Goal: Find specific page/section: Find specific page/section

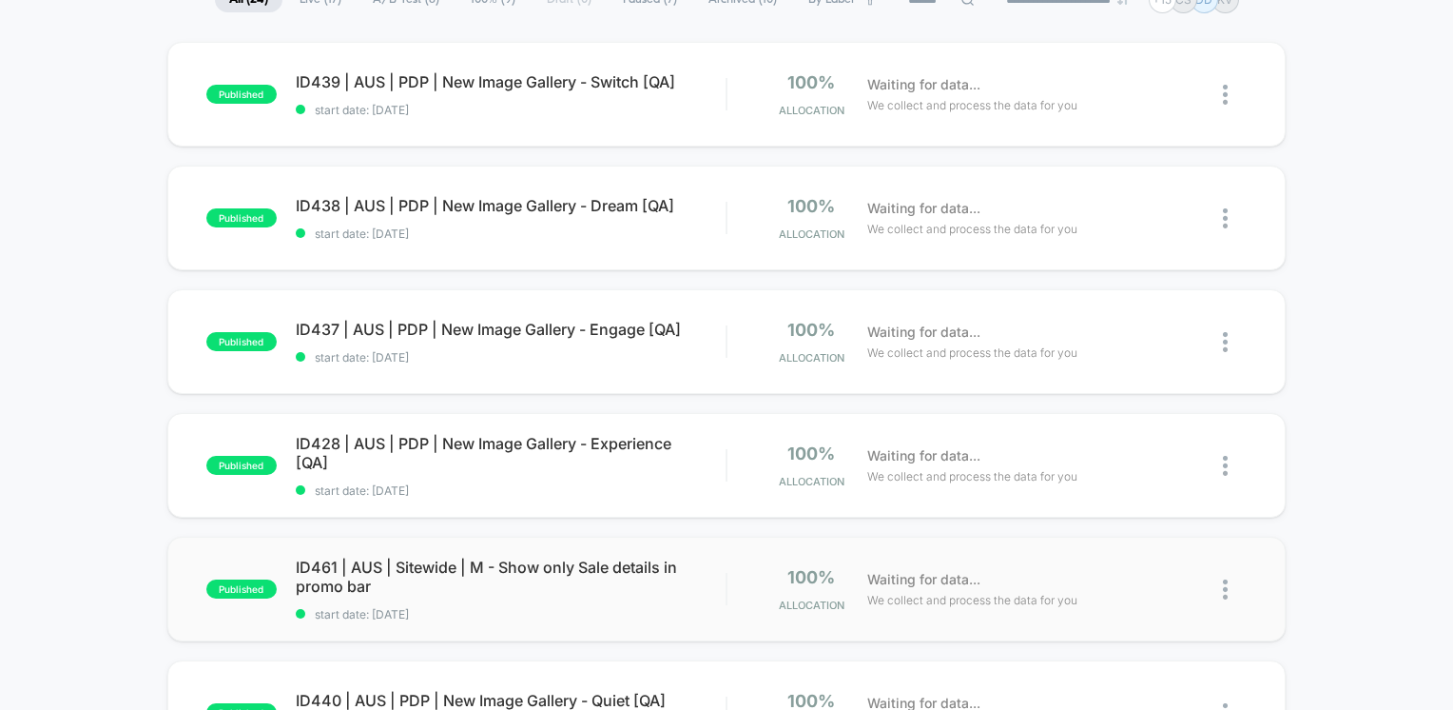
scroll to position [380, 0]
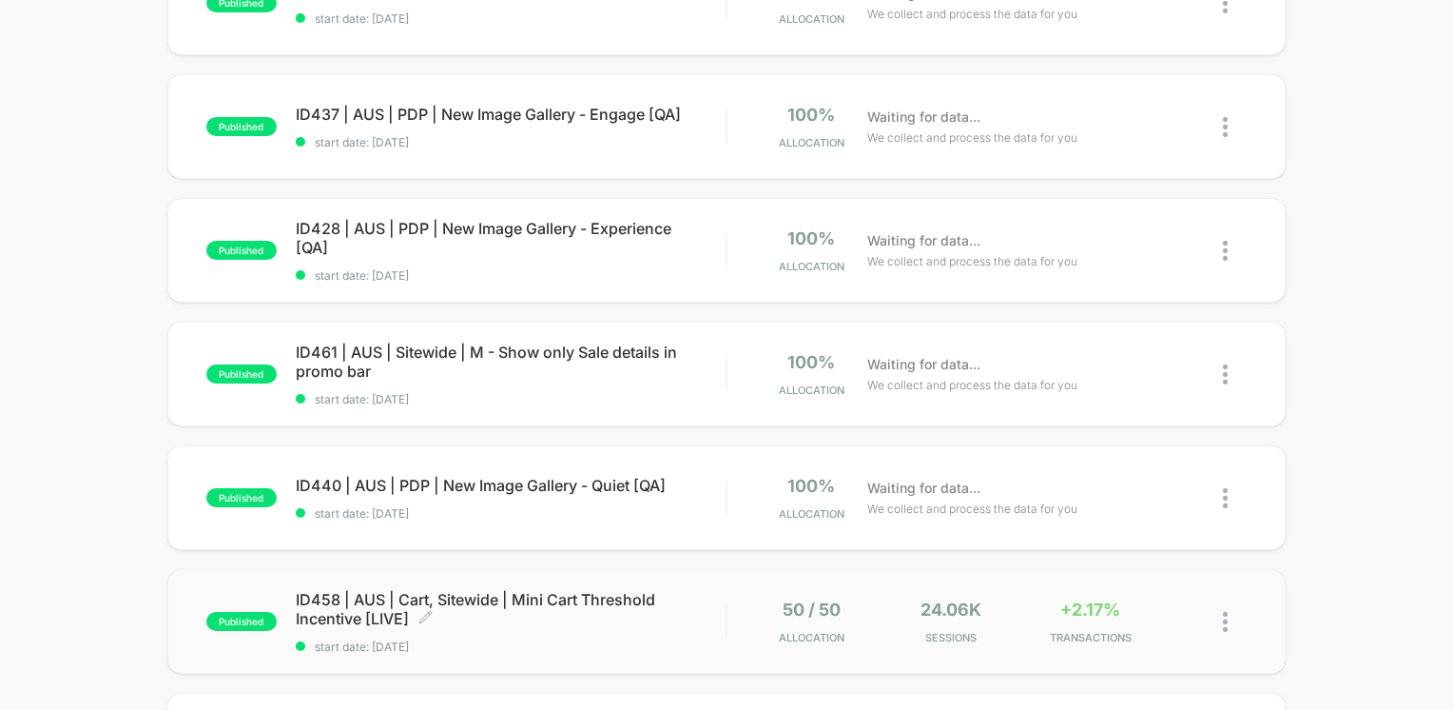
click at [596, 608] on span "ID458 | AUS | Cart, Sitewide | Mini Cart Threshold Incentive [LIVE] Click to ed…" at bounding box center [511, 609] width 431 height 38
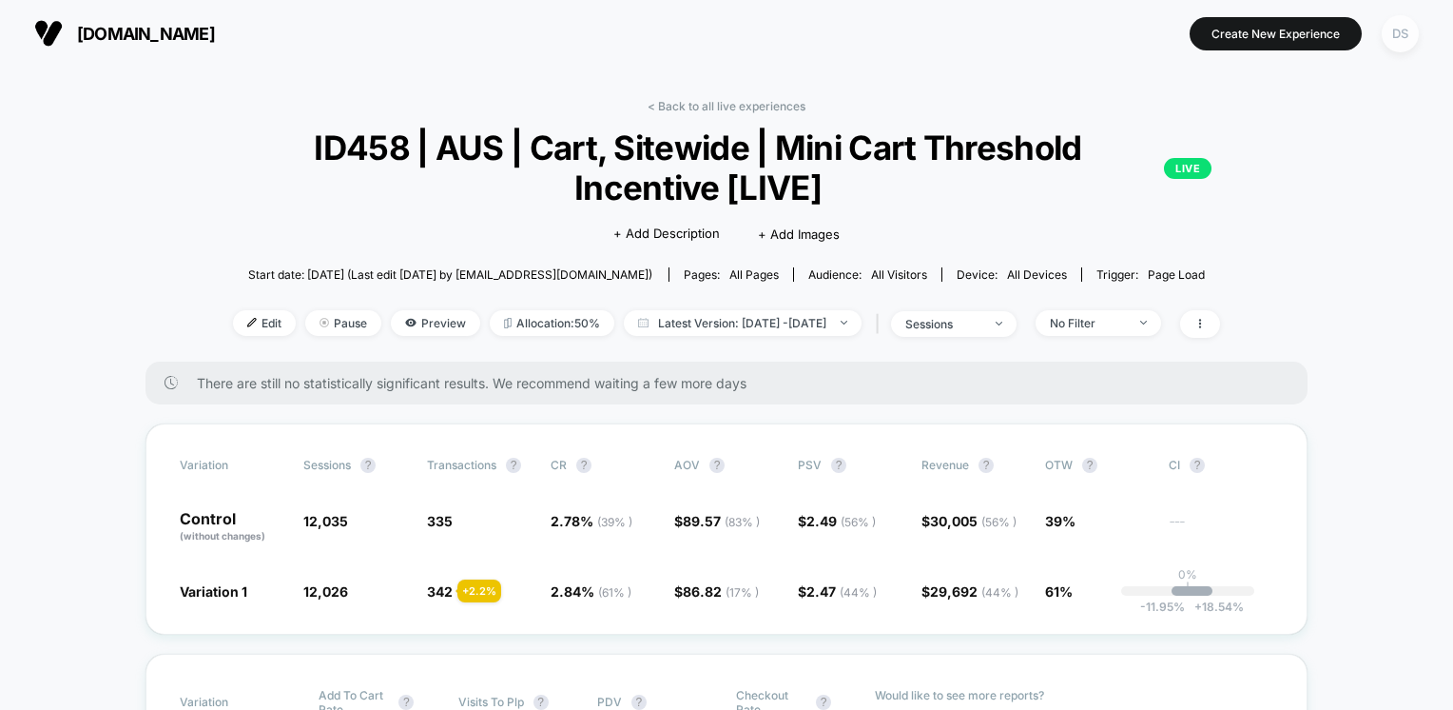
click at [1415, 40] on div "DS" at bounding box center [1400, 33] width 37 height 37
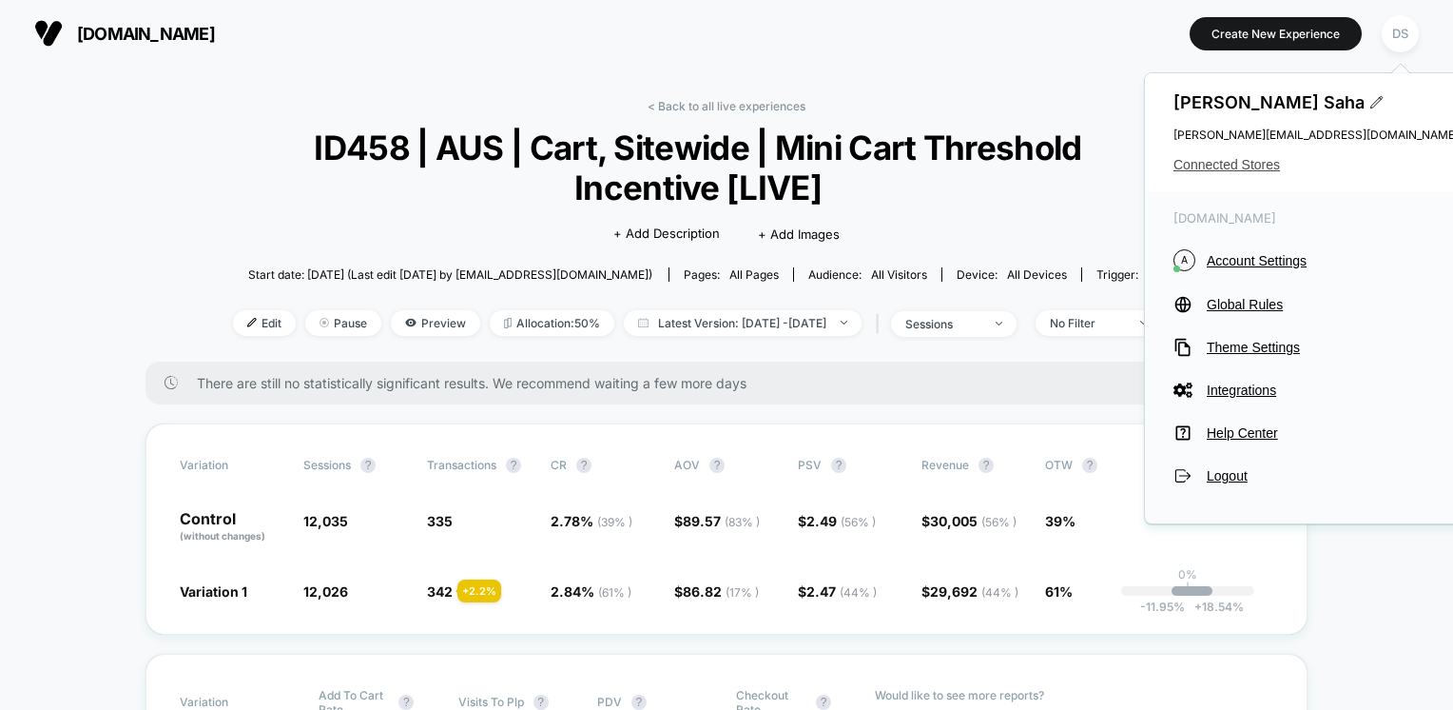
click at [1262, 164] on span "Connected Stores" at bounding box center [1316, 164] width 285 height 15
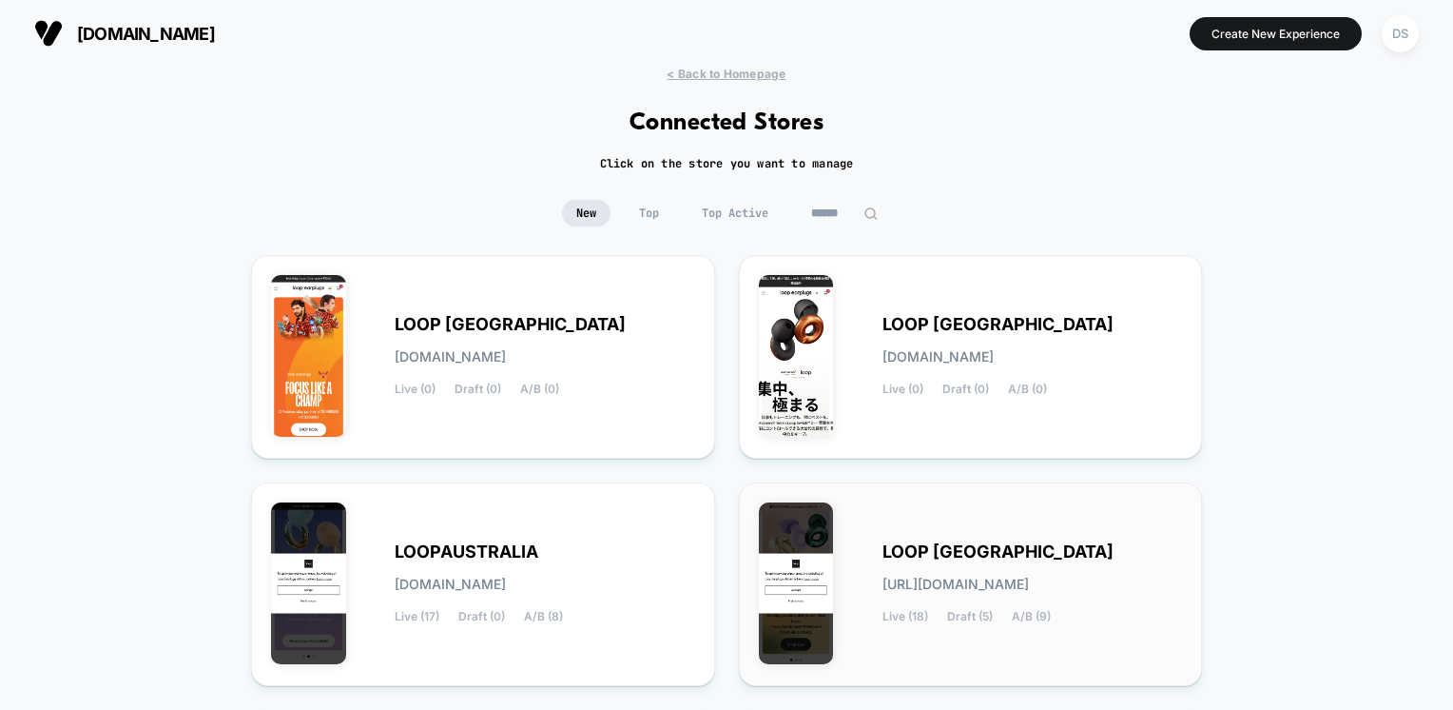
scroll to position [95, 0]
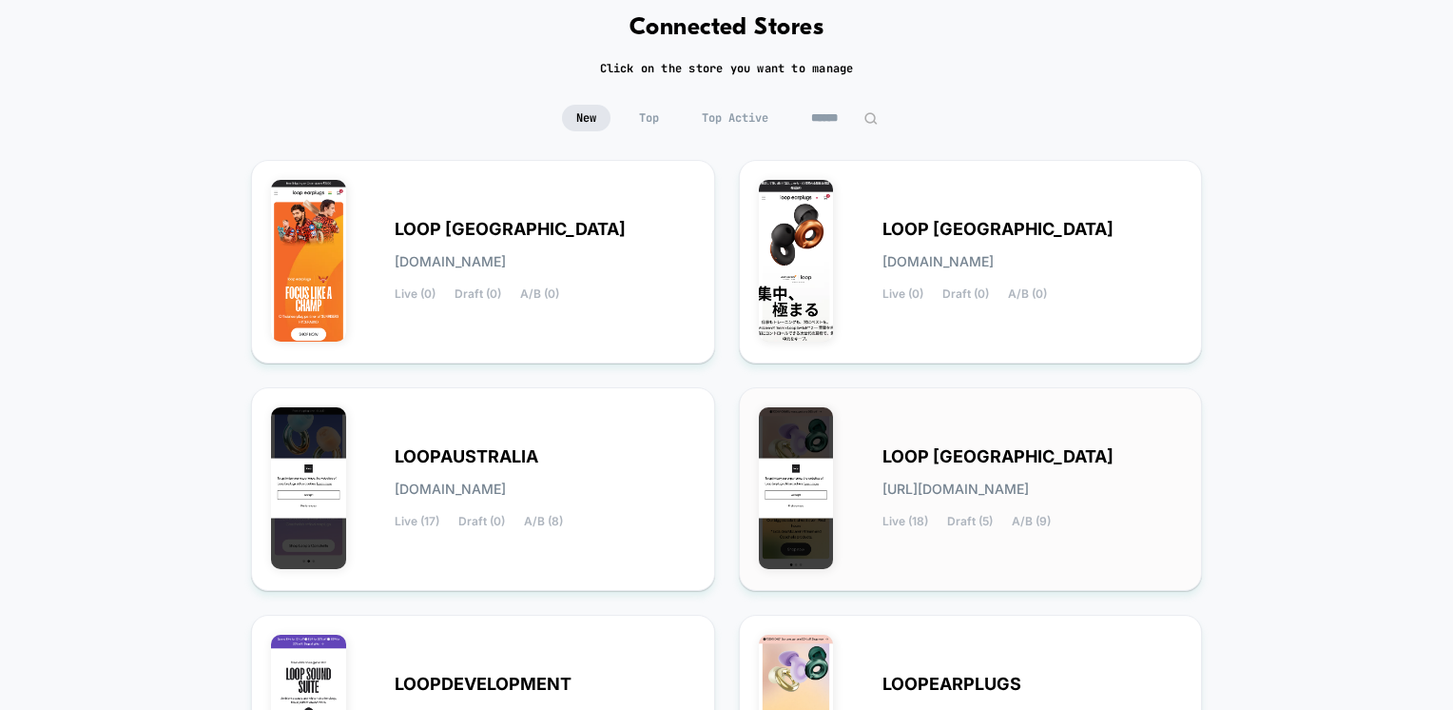
click at [1022, 450] on span "LOOP [GEOGRAPHIC_DATA]" at bounding box center [998, 456] width 231 height 13
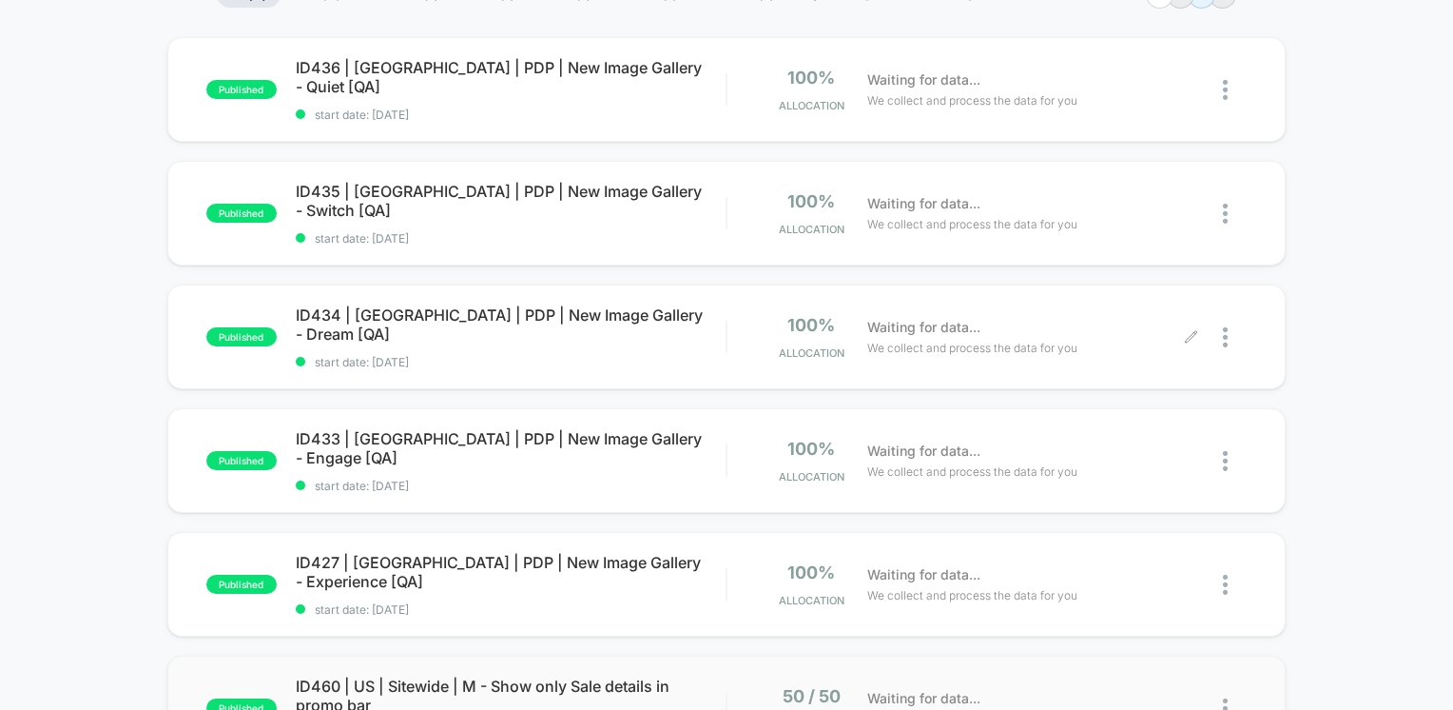
scroll to position [380, 0]
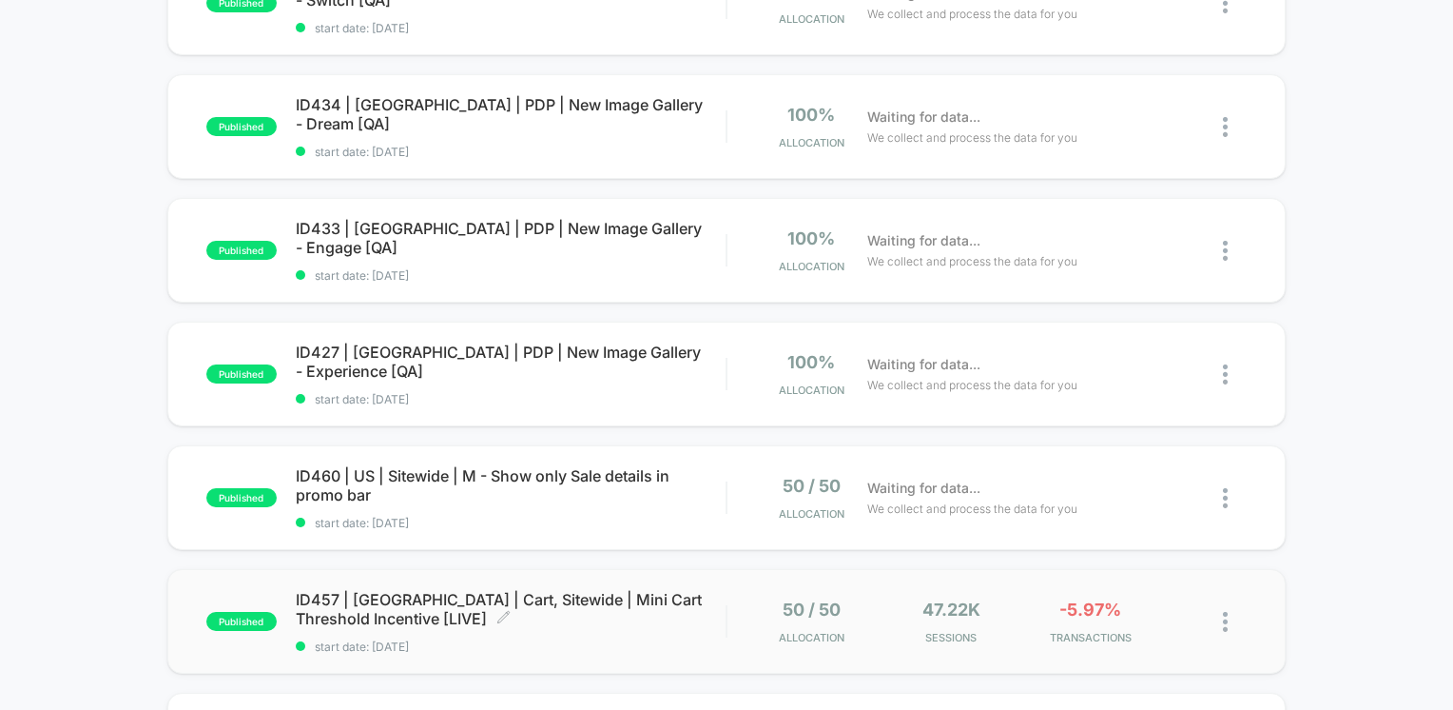
click at [624, 605] on span "ID457 | [GEOGRAPHIC_DATA] | Cart, Sitewide | Mini Cart Threshold Incentive [LIV…" at bounding box center [511, 609] width 431 height 38
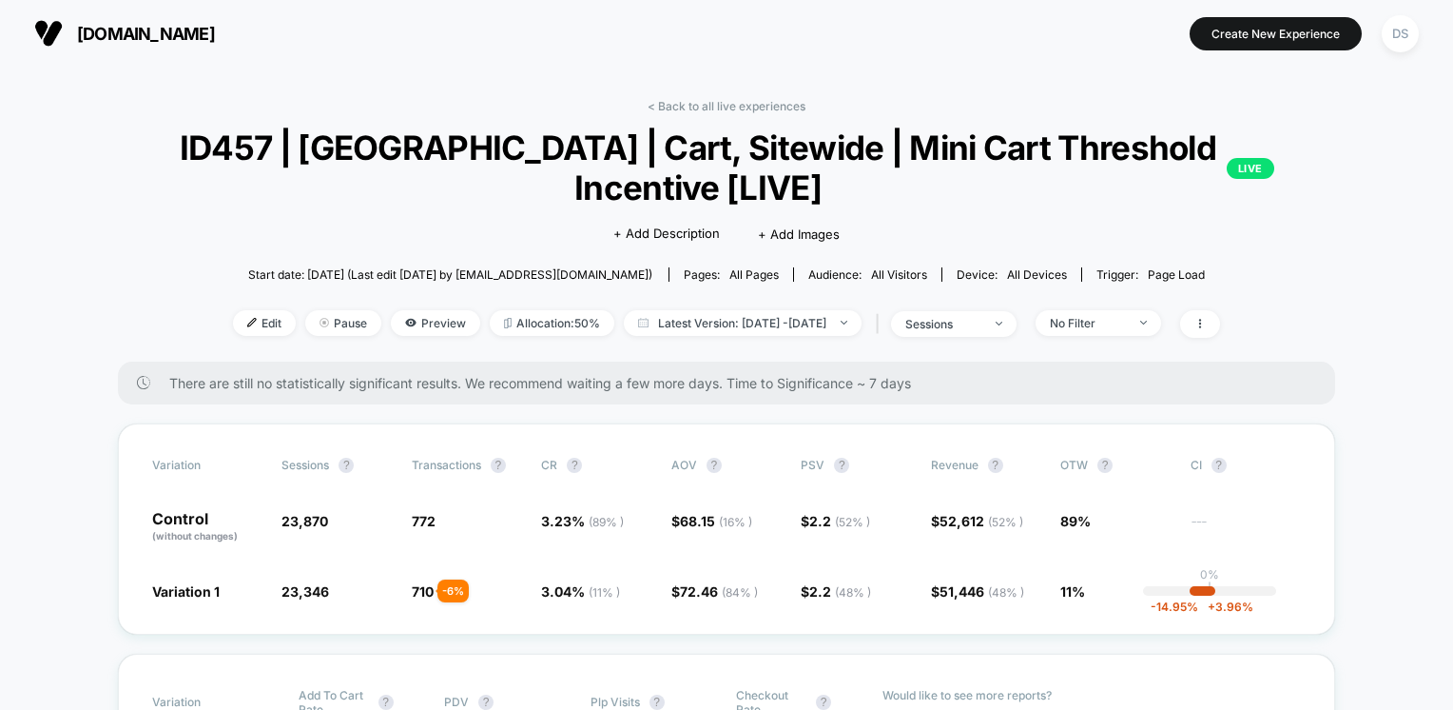
click at [1400, 40] on div "DS" at bounding box center [1400, 33] width 37 height 37
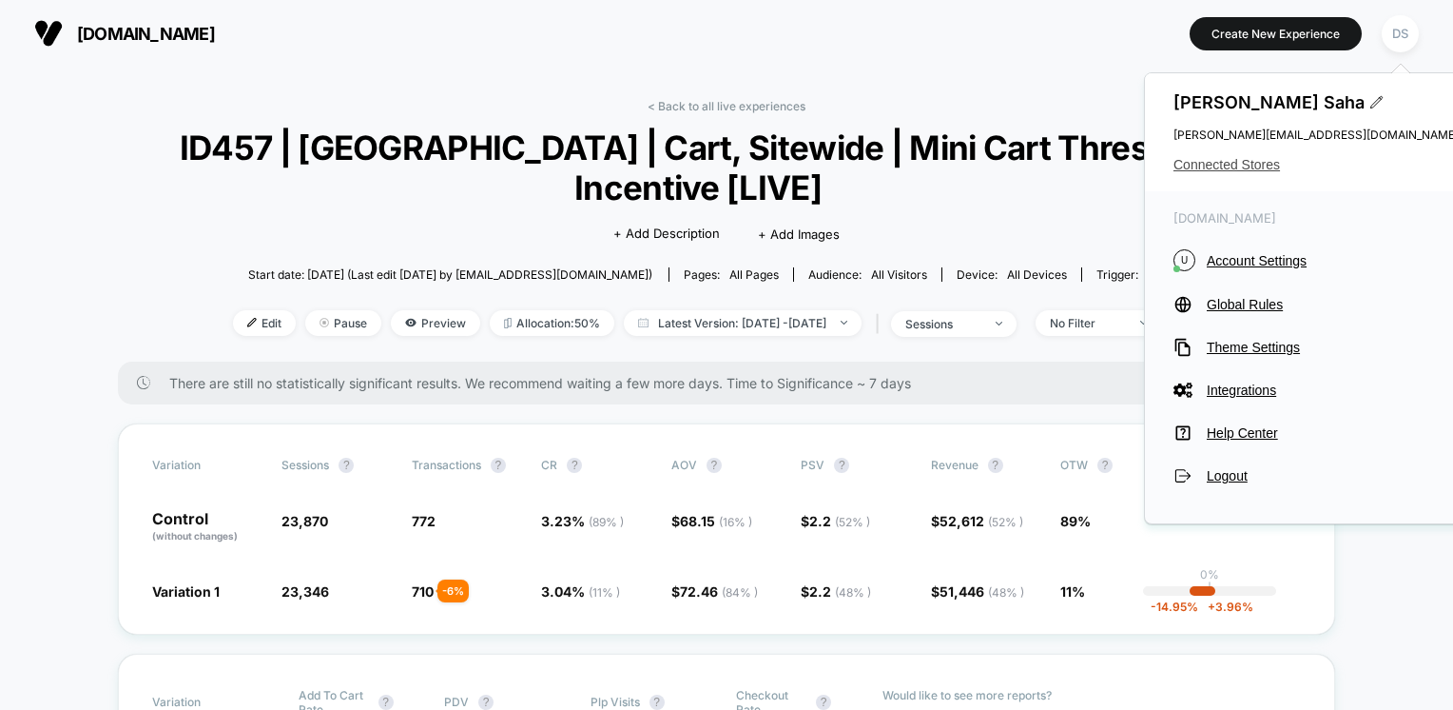
click at [1220, 172] on span "Connected Stores" at bounding box center [1316, 164] width 285 height 15
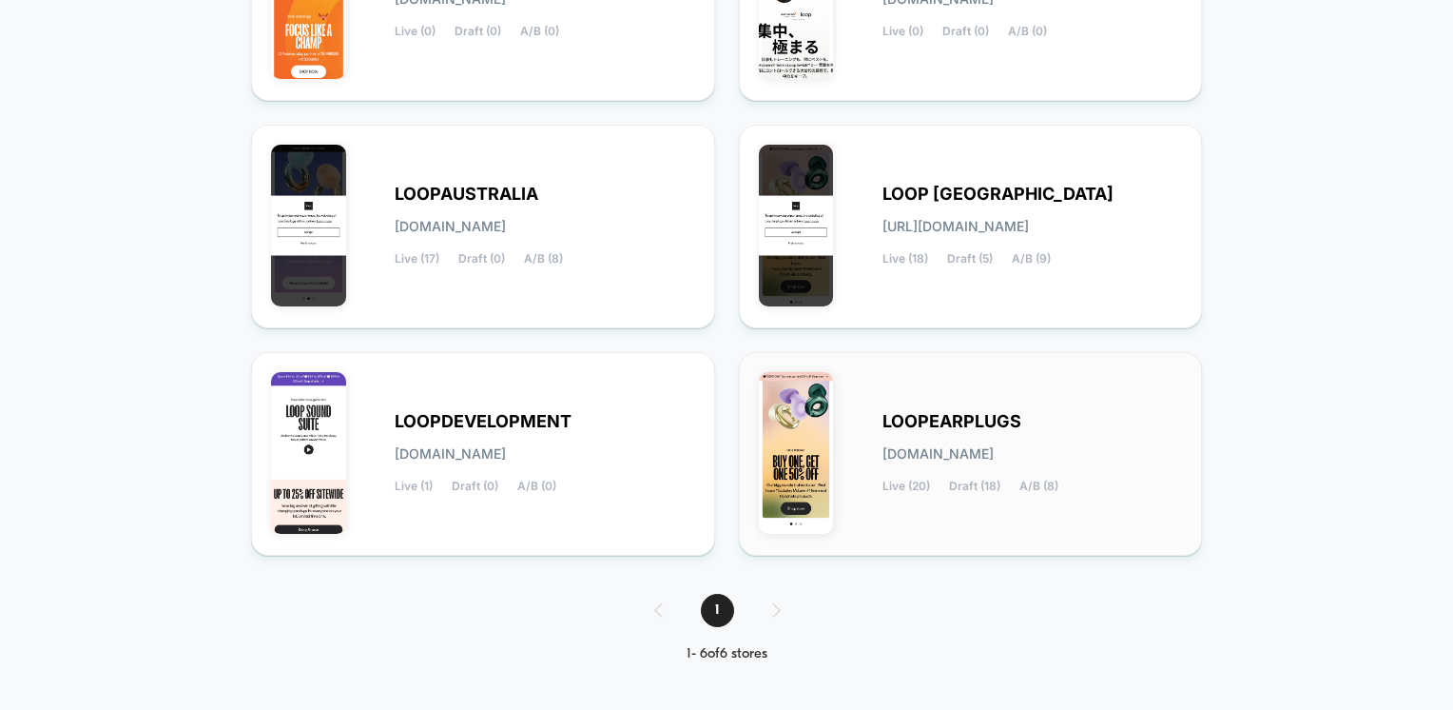
click at [947, 449] on span "[DOMAIN_NAME]" at bounding box center [938, 453] width 111 height 13
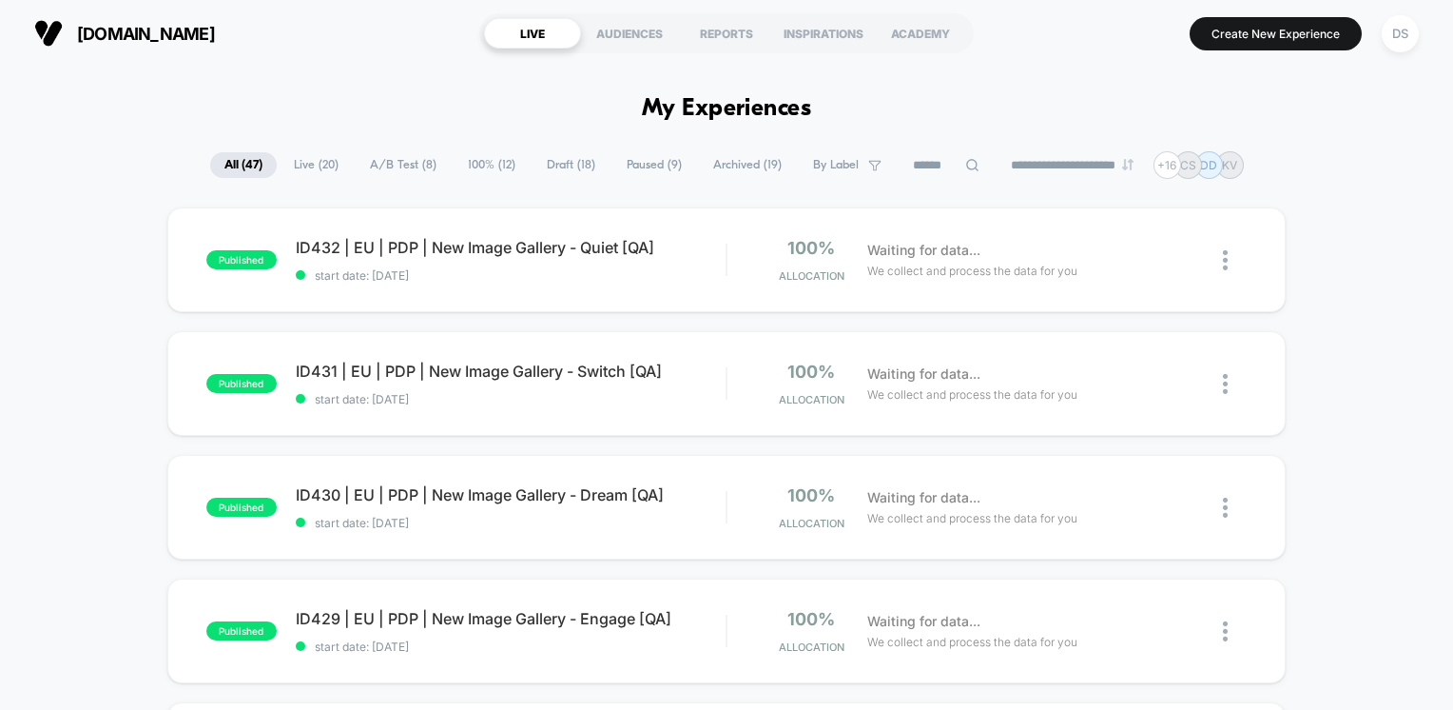
click at [965, 161] on icon at bounding box center [972, 165] width 14 height 14
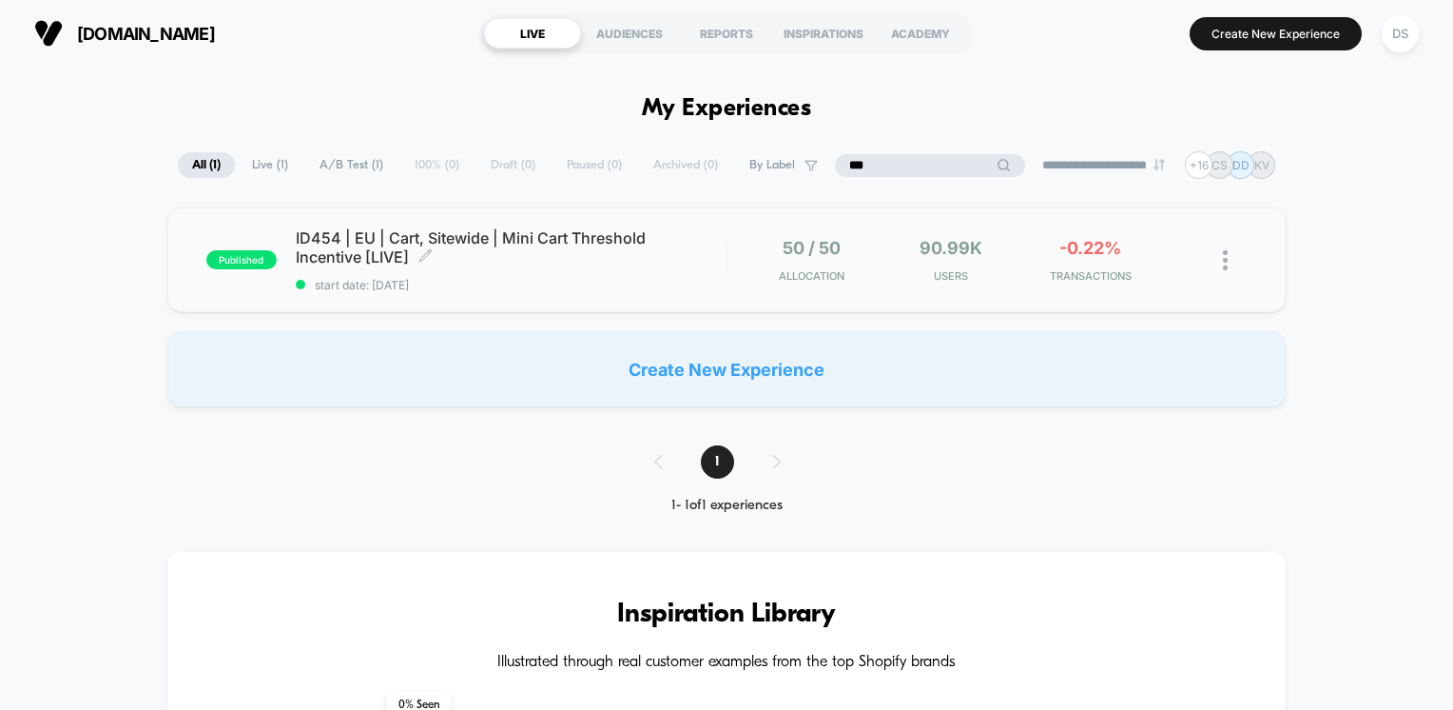
type input "***"
click at [563, 266] on div "ID454 | EU | Cart, Sitewide | Mini Cart Threshold Incentive [LIVE] Click to edi…" at bounding box center [511, 260] width 431 height 64
